Goal: Task Accomplishment & Management: Complete application form

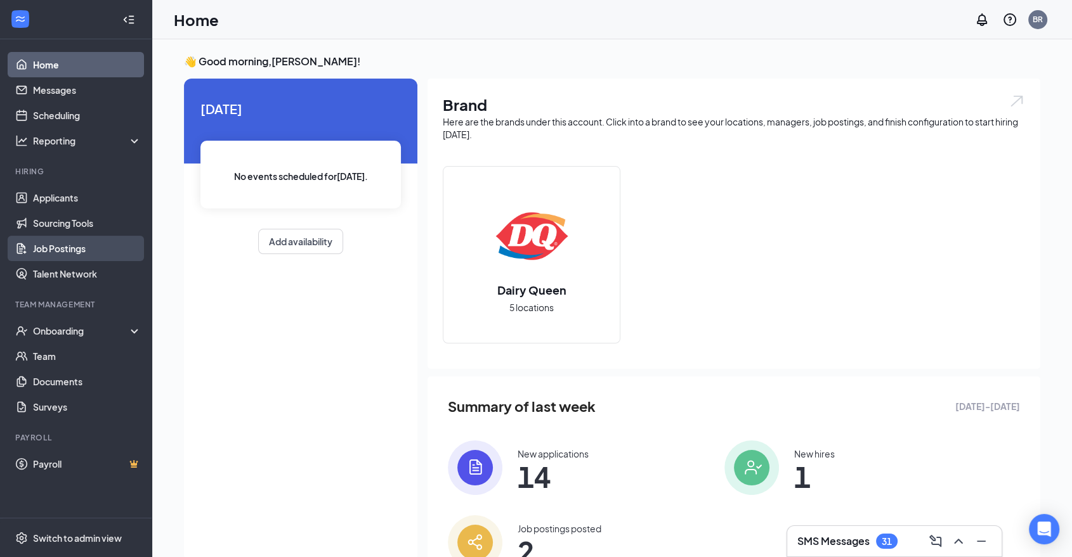
click at [86, 244] on link "Job Postings" at bounding box center [87, 248] width 108 height 25
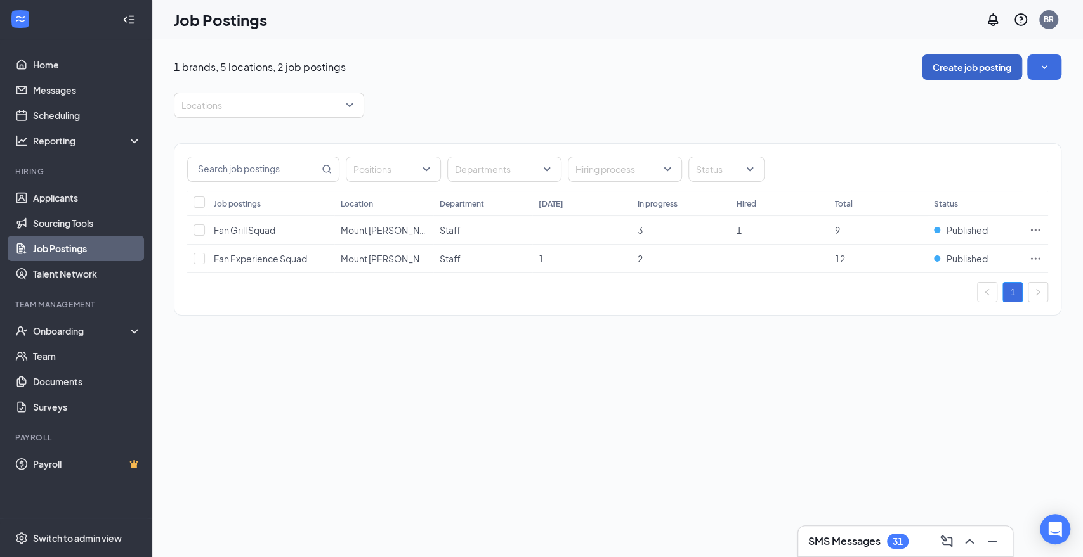
click at [999, 65] on button "Create job posting" at bounding box center [971, 67] width 100 height 25
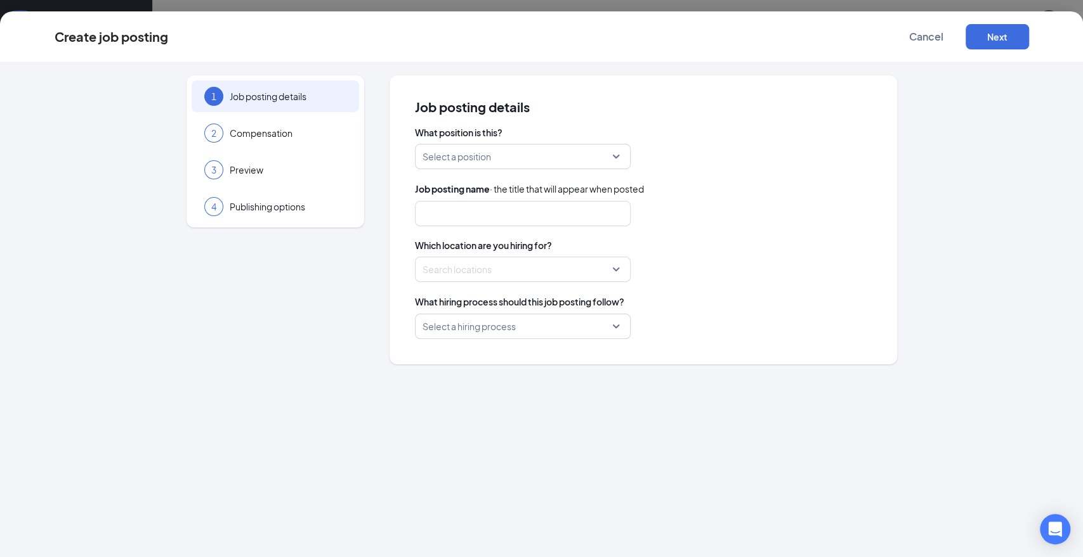
click at [620, 157] on div "Select a position" at bounding box center [523, 156] width 216 height 25
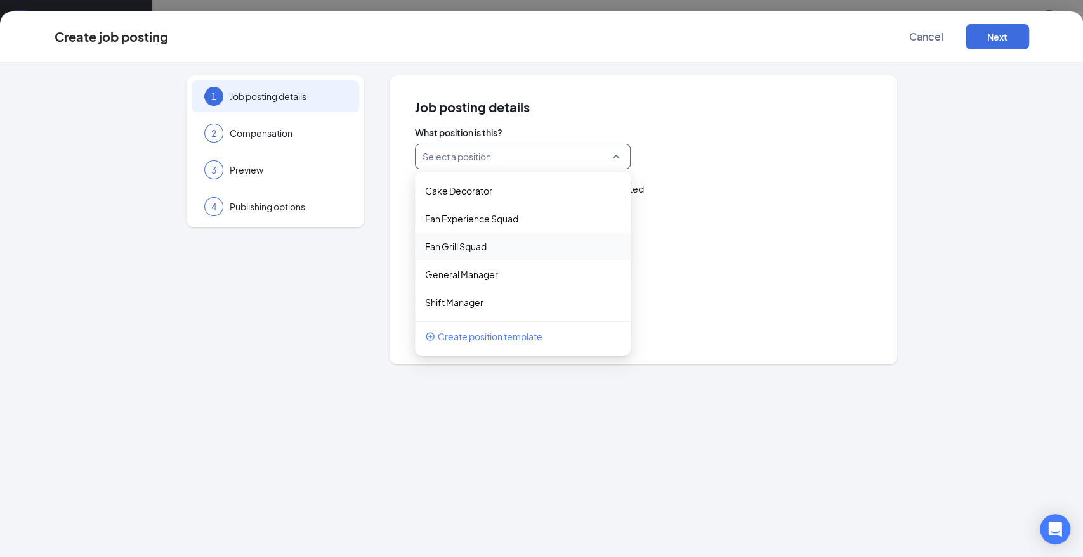
click at [474, 246] on p "Fan Grill Squad" at bounding box center [456, 246] width 62 height 13
type input "Fan Grill Squad"
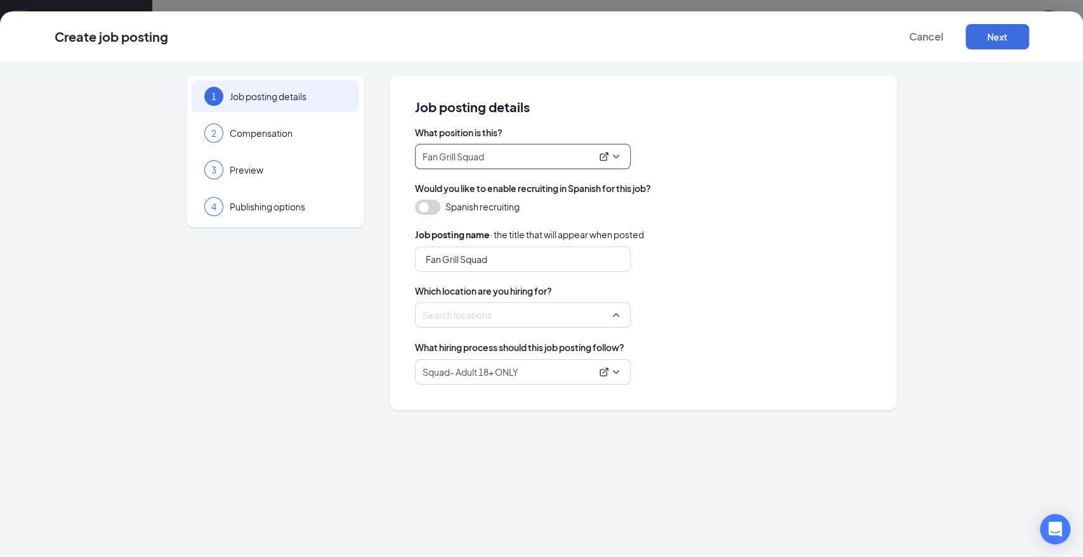
click at [467, 313] on div at bounding box center [519, 315] width 192 height 20
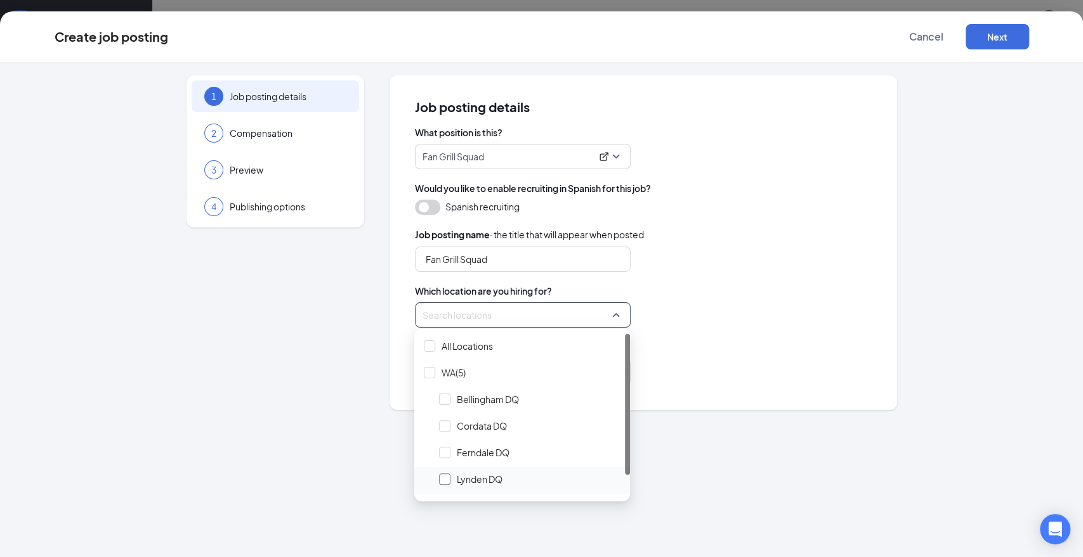
click at [442, 481] on div at bounding box center [444, 479] width 11 height 11
click at [746, 302] on div "Locations (1)" at bounding box center [643, 314] width 457 height 25
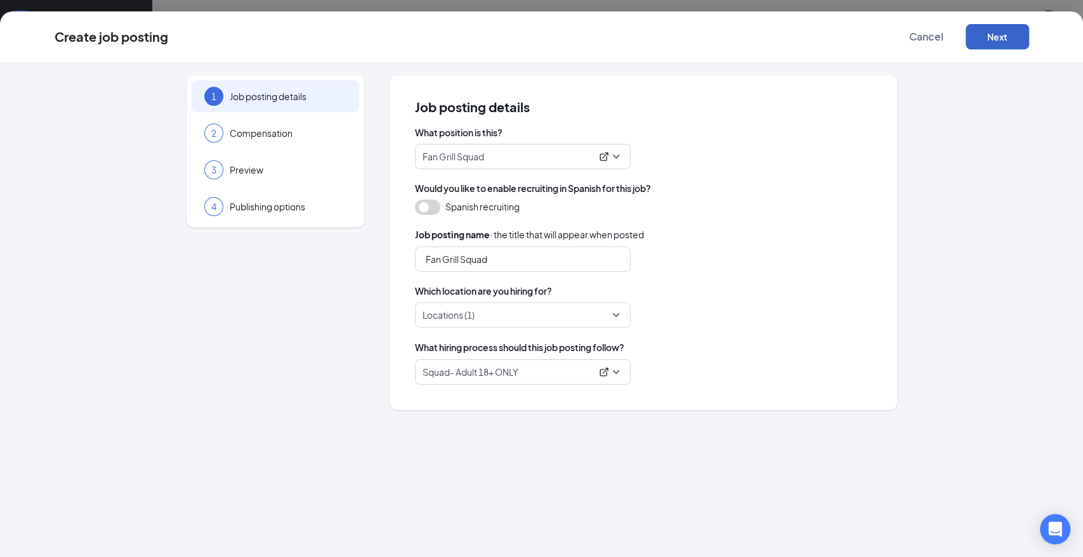
click at [996, 40] on button "Next" at bounding box center [996, 36] width 63 height 25
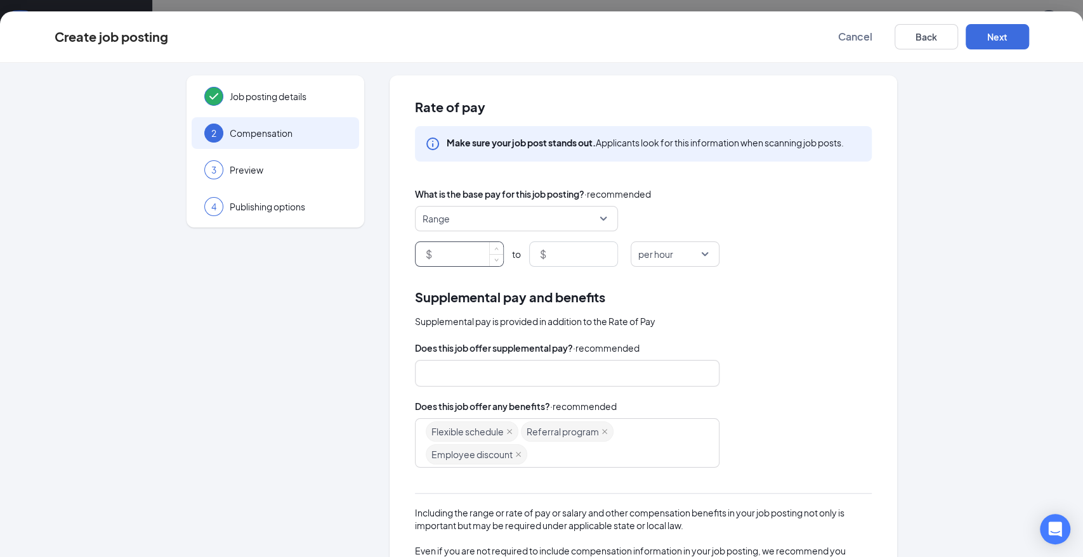
click at [467, 253] on input at bounding box center [468, 254] width 68 height 24
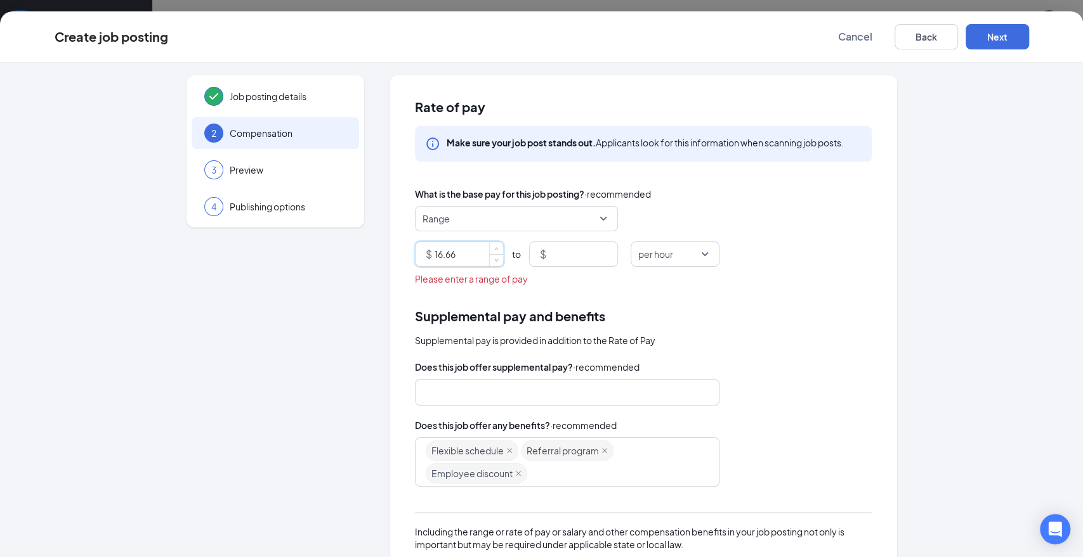
type input "16.66"
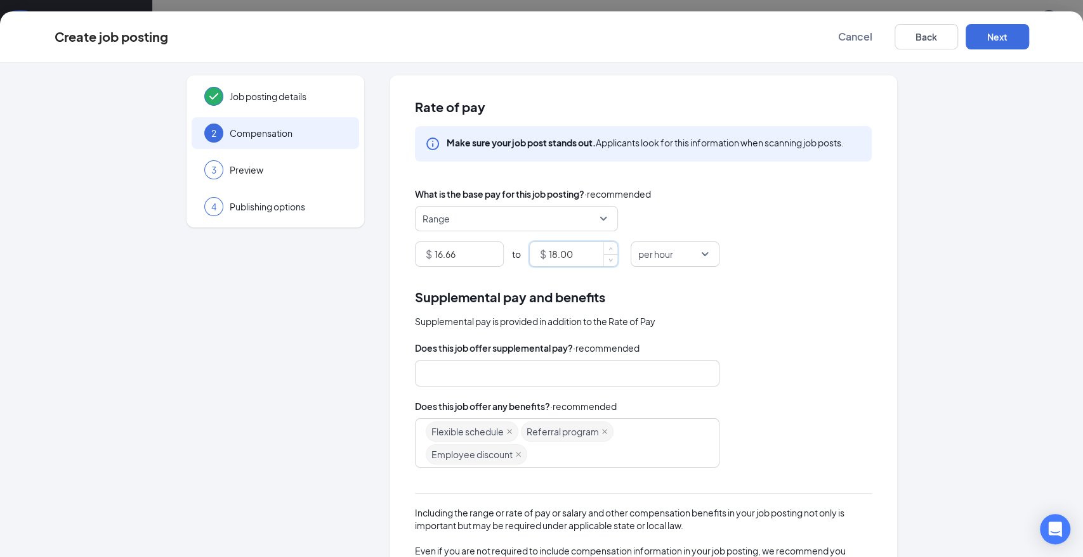
type input "18"
click at [777, 195] on div "What is the base pay for this job posting? · recommended" at bounding box center [643, 194] width 457 height 14
drag, startPoint x: 469, startPoint y: 251, endPoint x: 358, endPoint y: 247, distance: 111.0
click at [358, 247] on div "Job posting details 2 Compensation 3 Preview 4 Publishing options Rate of pay M…" at bounding box center [542, 373] width 974 height 596
type input "17.66"
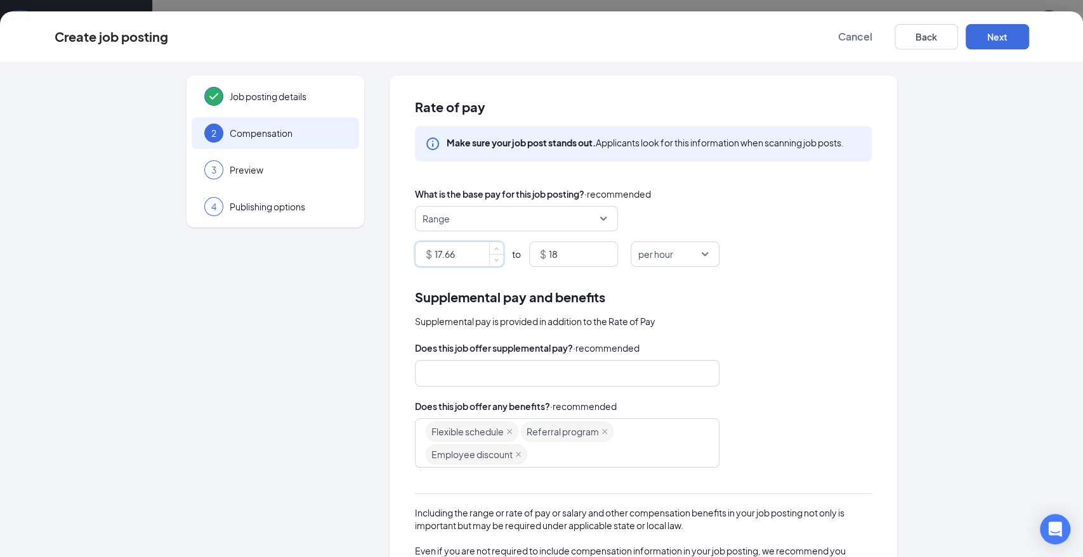
click at [829, 218] on div "Range" at bounding box center [643, 218] width 457 height 25
click at [992, 32] on button "Next" at bounding box center [996, 36] width 63 height 25
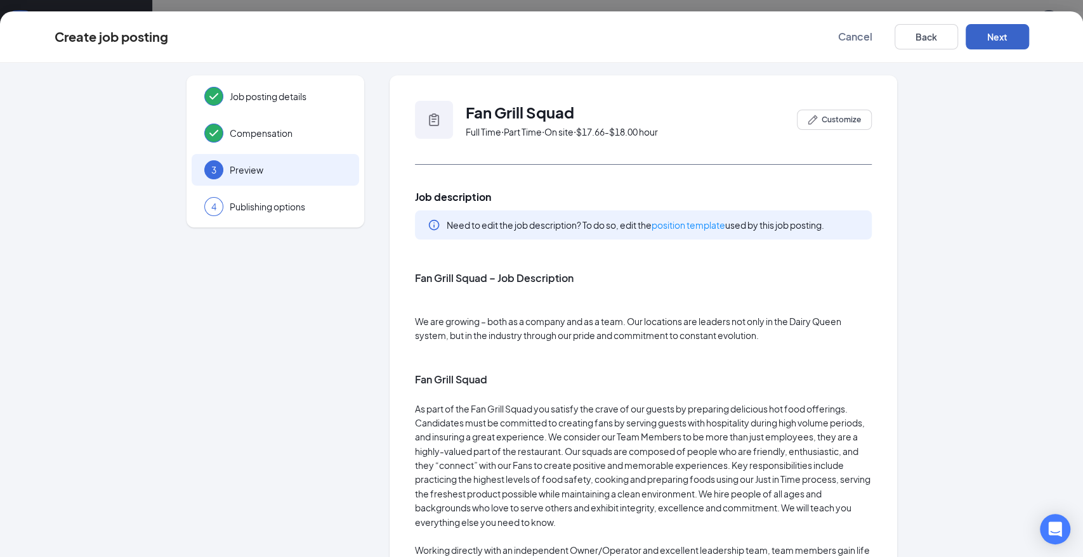
click at [1010, 37] on button "Next" at bounding box center [996, 36] width 63 height 25
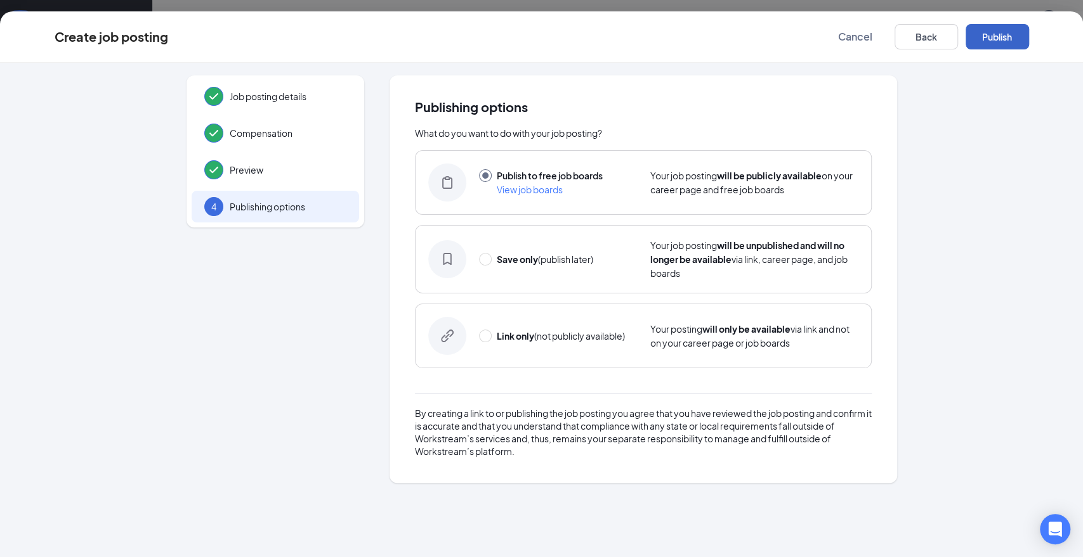
click at [1010, 37] on button "Publish" at bounding box center [996, 36] width 63 height 25
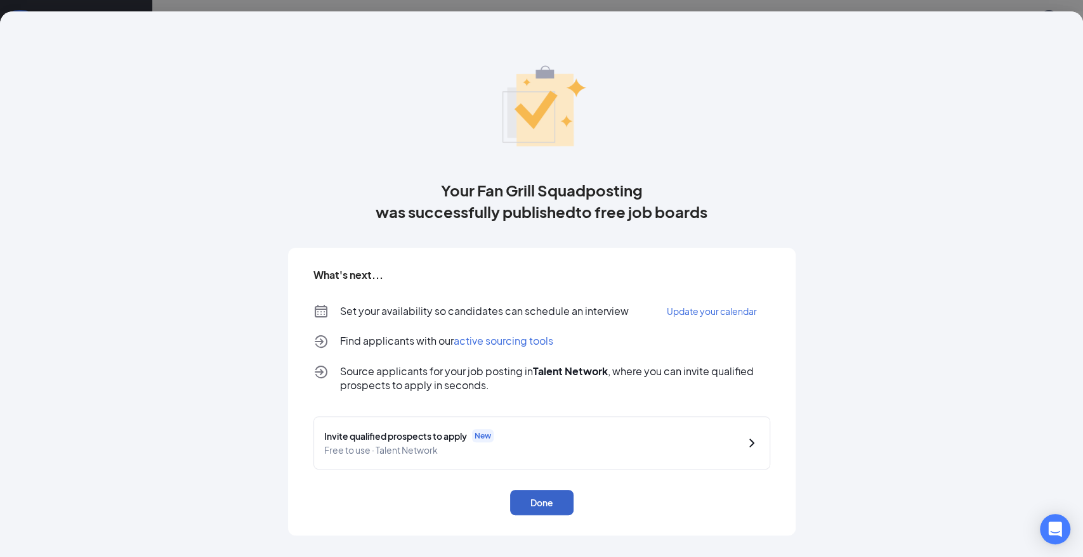
click at [546, 505] on button "Done" at bounding box center [541, 502] width 63 height 25
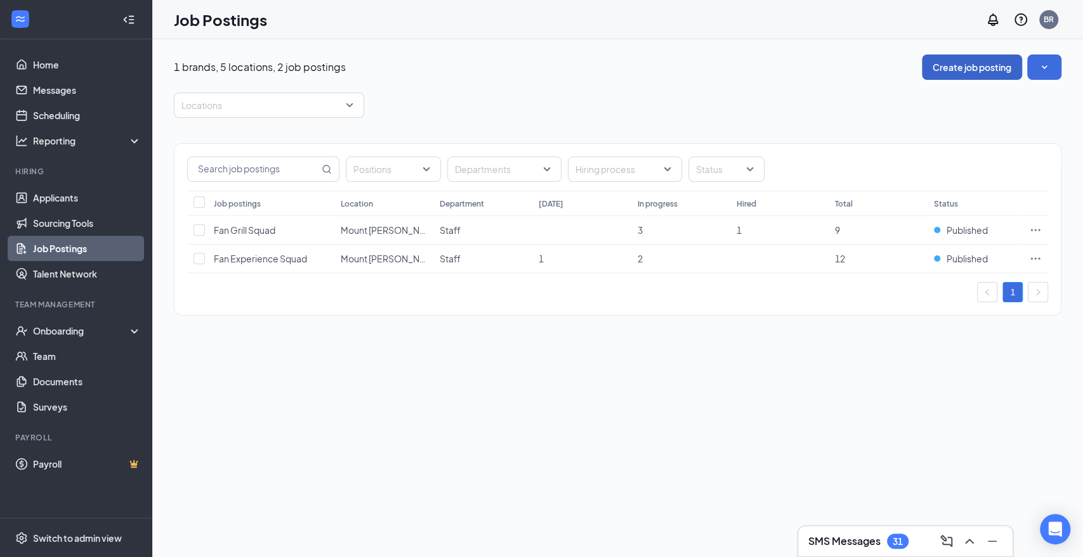
click at [979, 66] on button "Create job posting" at bounding box center [971, 67] width 100 height 25
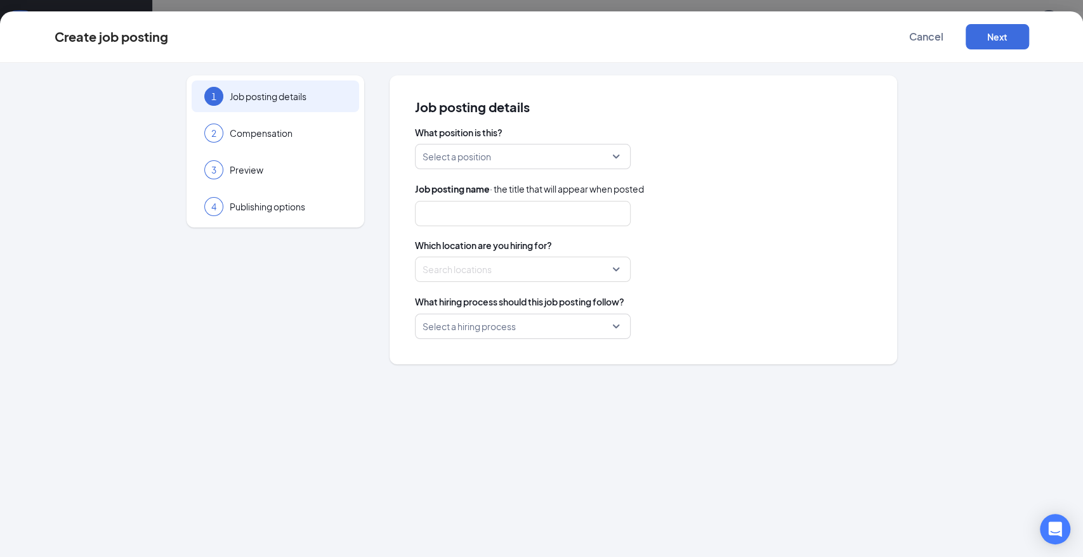
click at [514, 152] on input "search" at bounding box center [518, 157] width 192 height 24
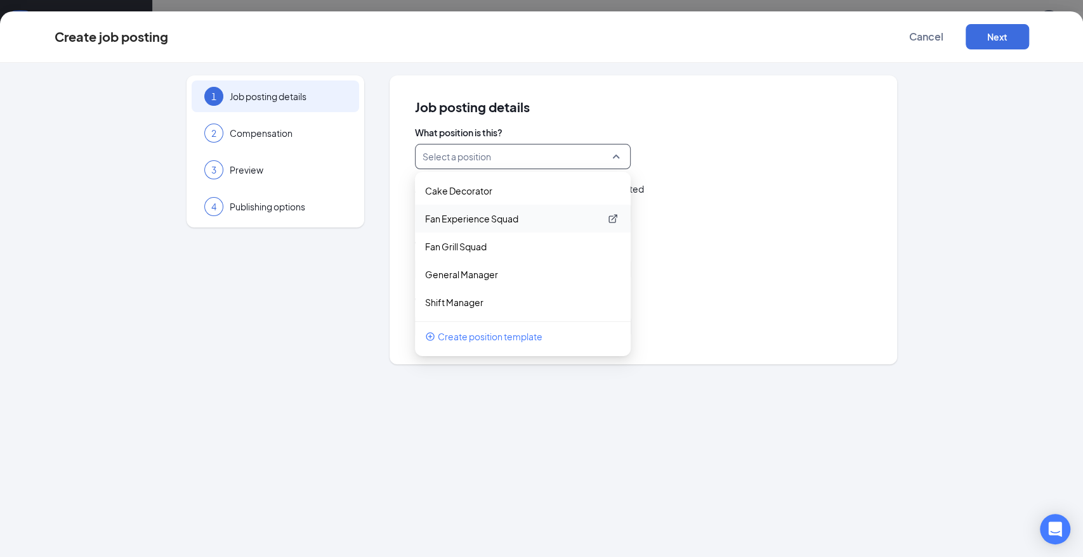
click at [488, 216] on p "Fan Experience Squad" at bounding box center [512, 218] width 175 height 13
type input "Fan Experience Squad"
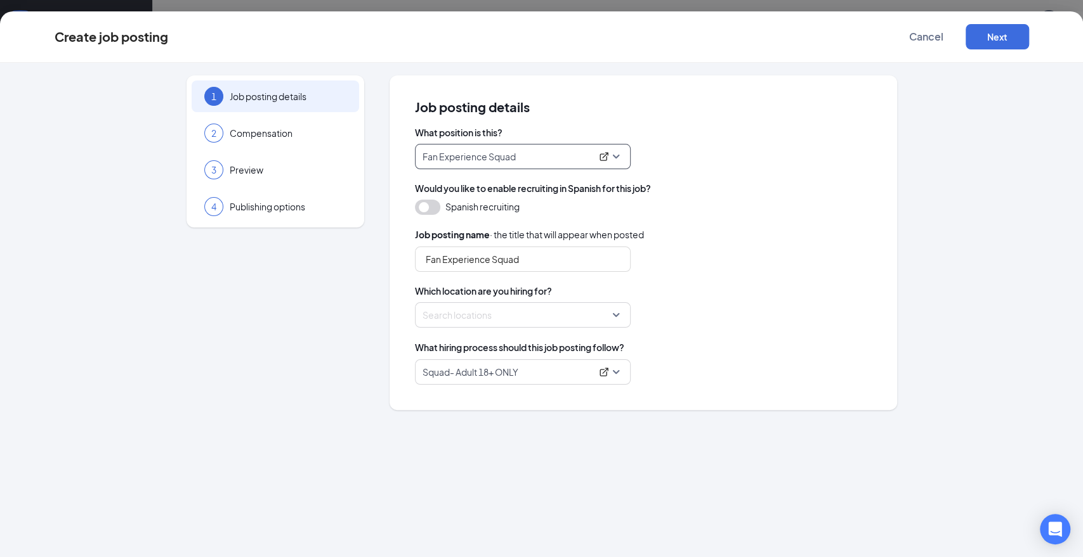
click at [517, 306] on div at bounding box center [519, 315] width 192 height 20
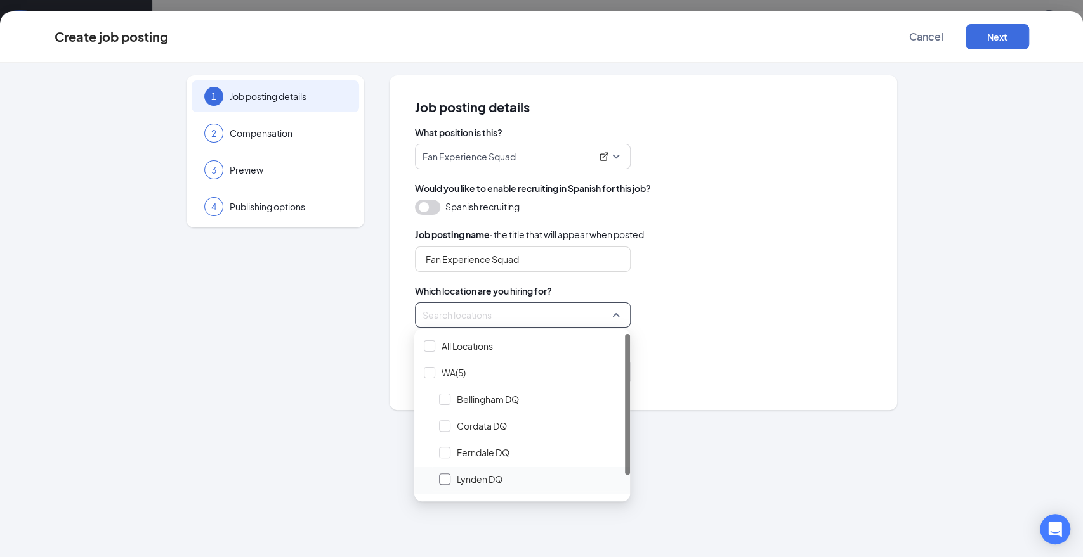
click at [445, 476] on div at bounding box center [444, 479] width 11 height 11
click at [786, 301] on div "Which location are you hiring for? Locations (1)" at bounding box center [643, 306] width 457 height 43
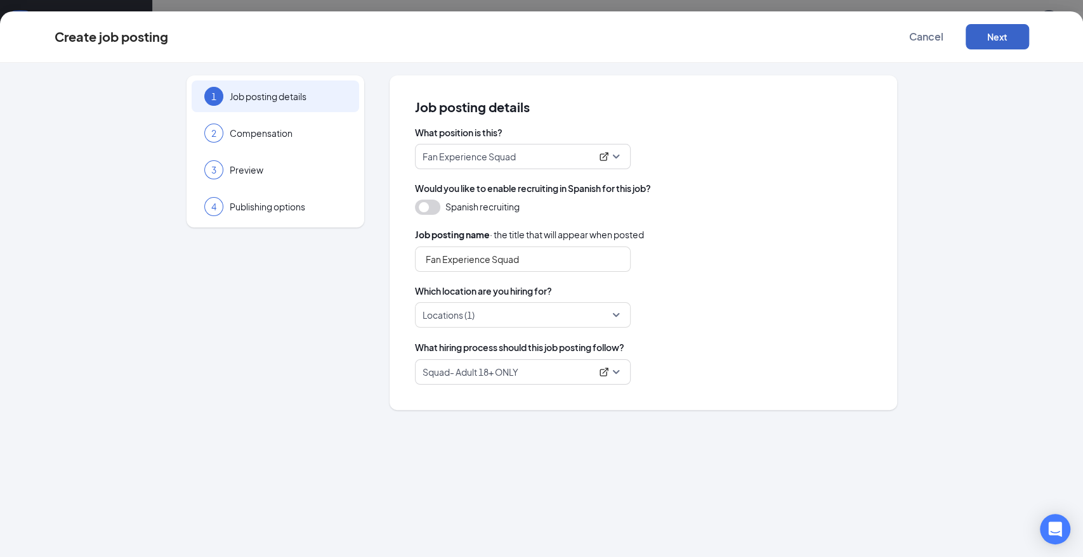
click at [1007, 44] on button "Next" at bounding box center [996, 36] width 63 height 25
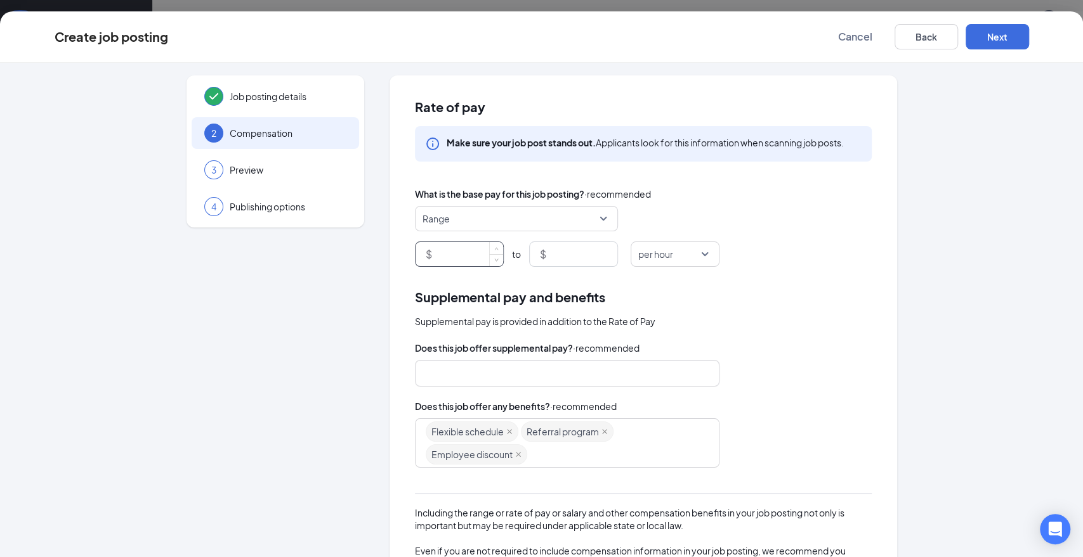
click at [468, 255] on input at bounding box center [468, 254] width 68 height 24
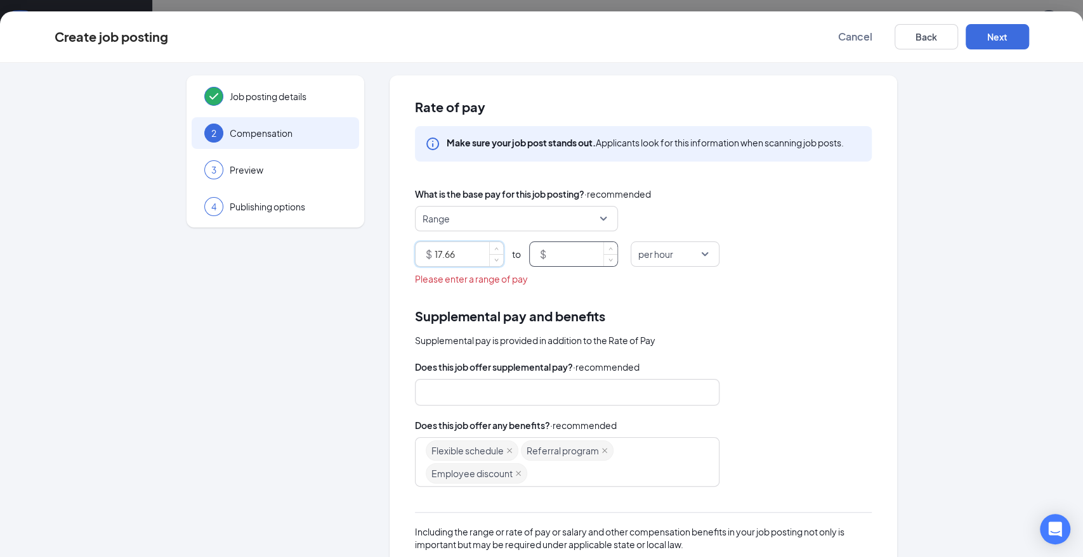
type input "17.66"
click at [550, 249] on input at bounding box center [583, 254] width 68 height 24
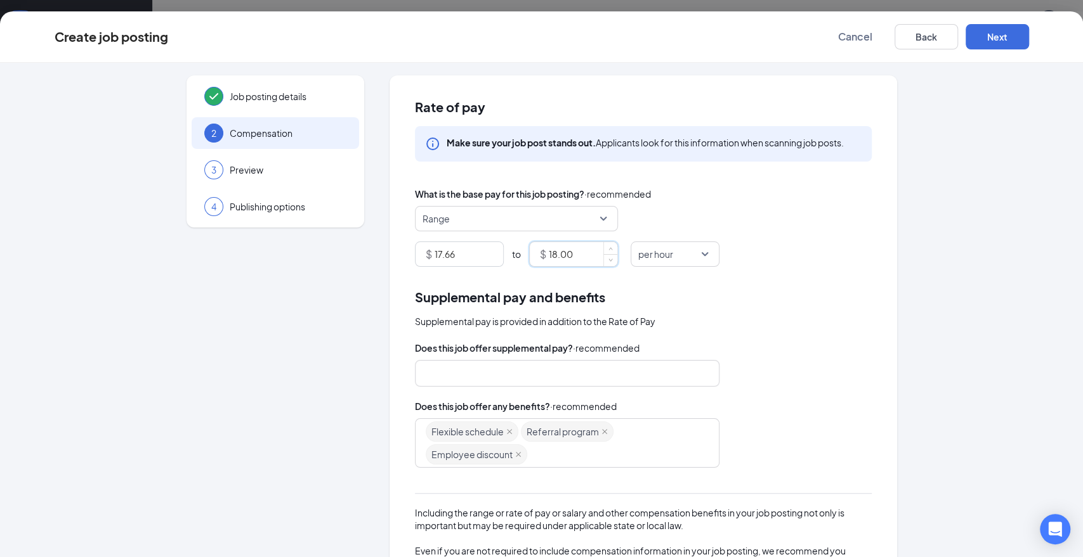
type input "18"
click at [745, 209] on div "Range" at bounding box center [643, 218] width 457 height 25
click at [999, 39] on button "Next" at bounding box center [996, 36] width 63 height 25
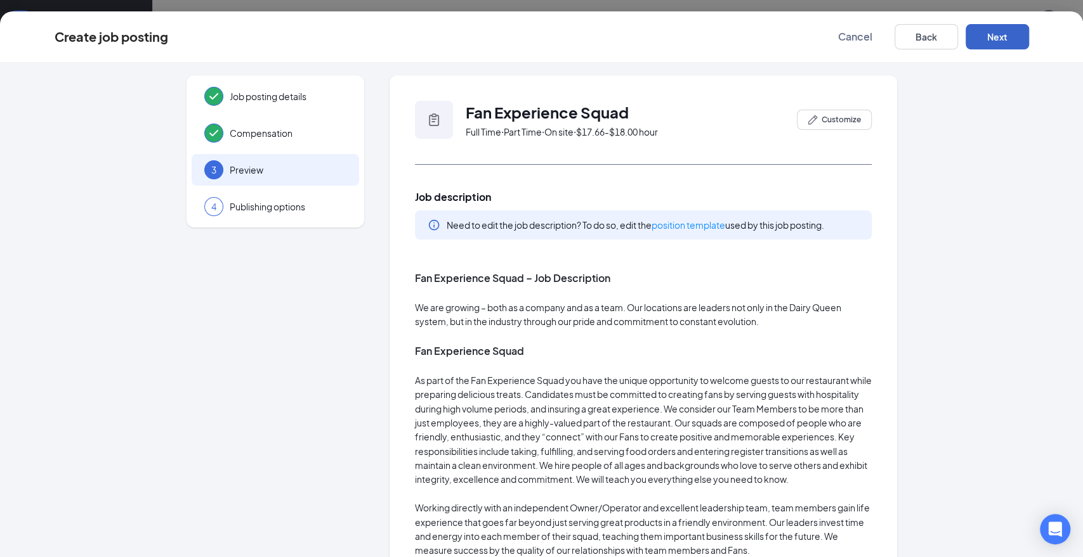
click at [999, 39] on button "Next" at bounding box center [996, 36] width 63 height 25
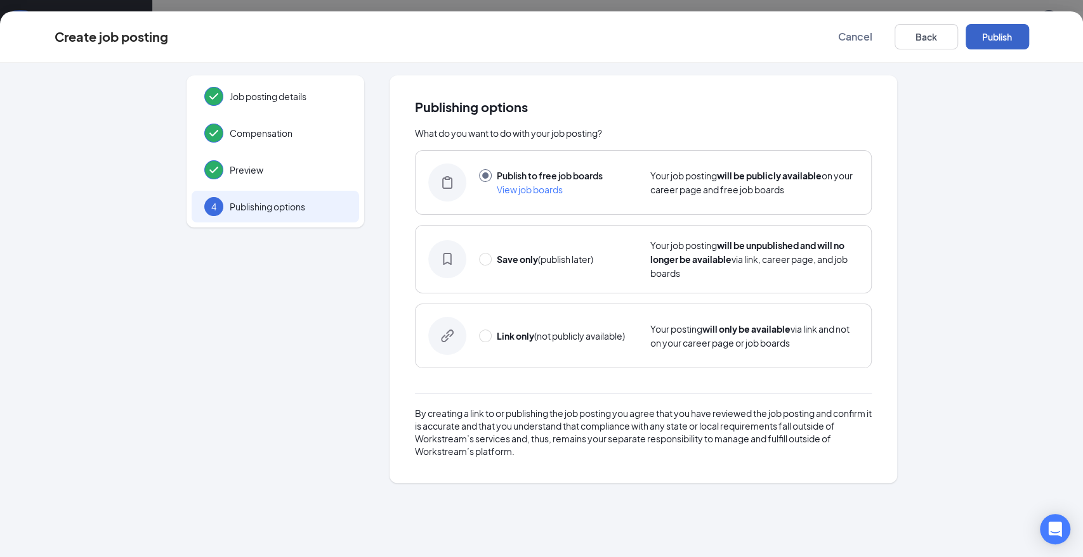
click at [996, 37] on button "Publish" at bounding box center [996, 36] width 63 height 25
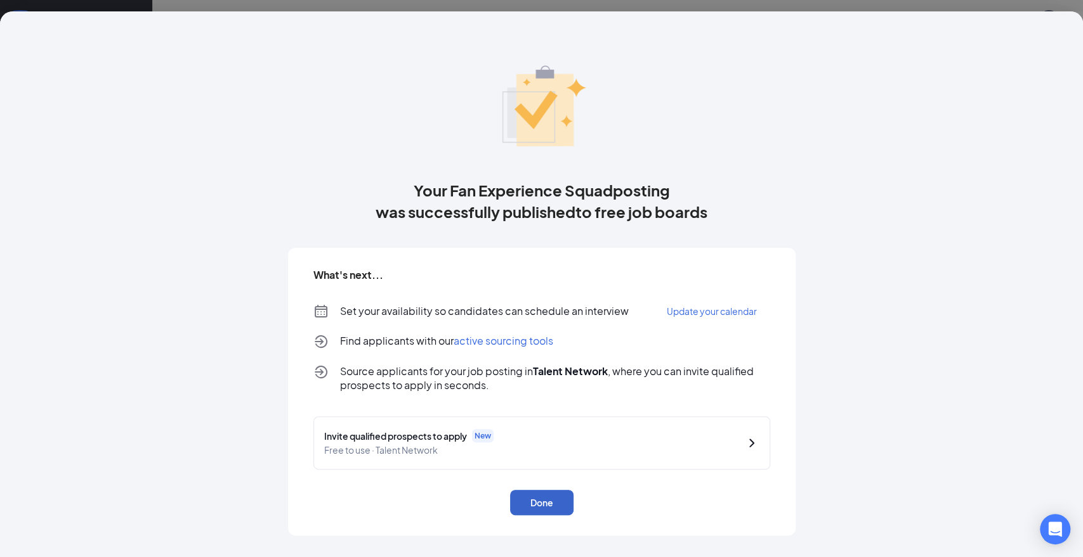
click at [543, 496] on button "Done" at bounding box center [541, 502] width 63 height 25
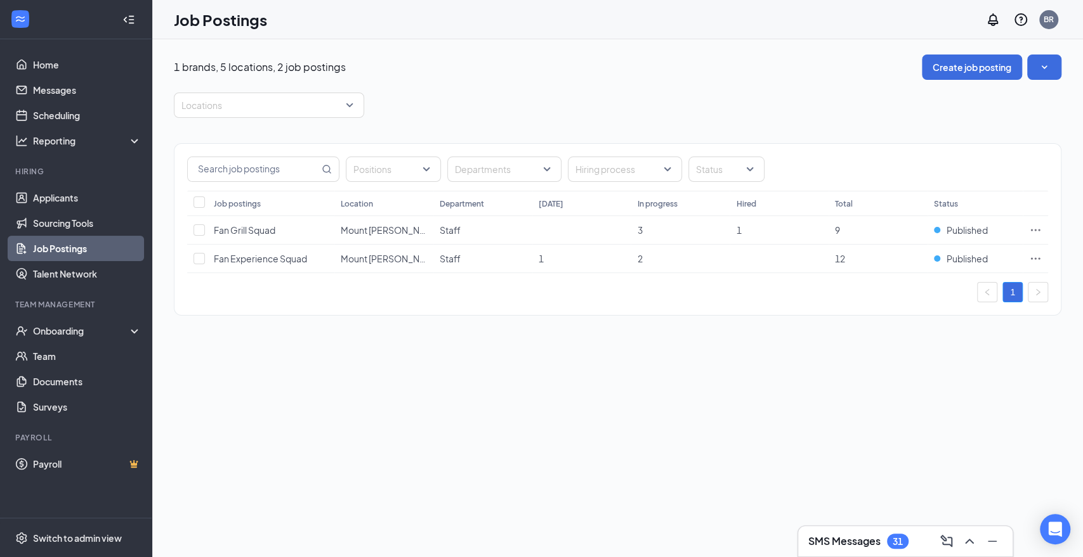
click at [57, 249] on link "Job Postings" at bounding box center [87, 248] width 108 height 25
